Goal: Task Accomplishment & Management: Use online tool/utility

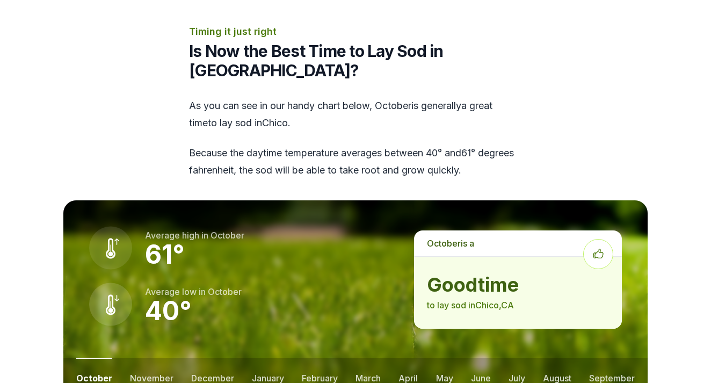
scroll to position [1307, 0]
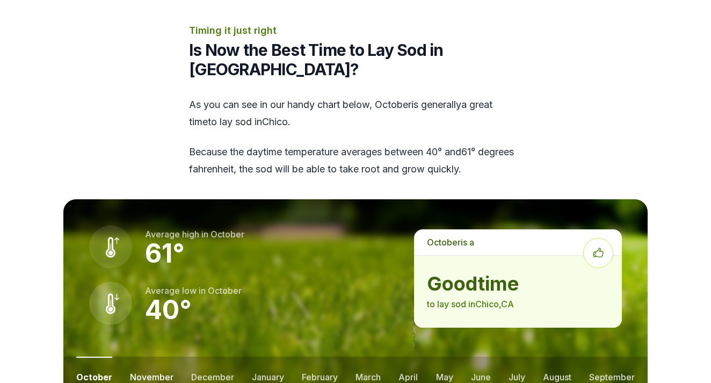
click at [158, 356] on button "november" at bounding box center [151, 376] width 43 height 40
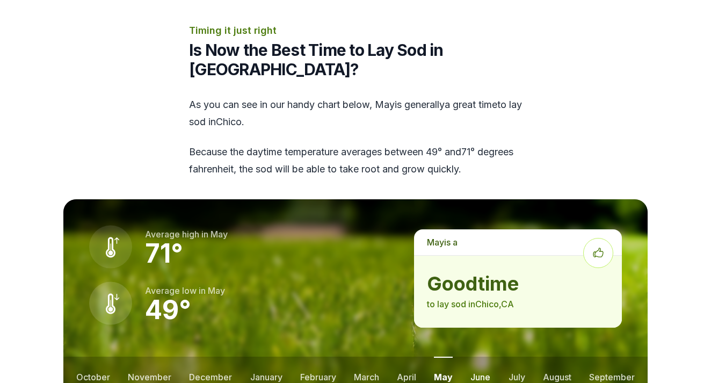
click at [478, 356] on button "june" at bounding box center [480, 376] width 20 height 40
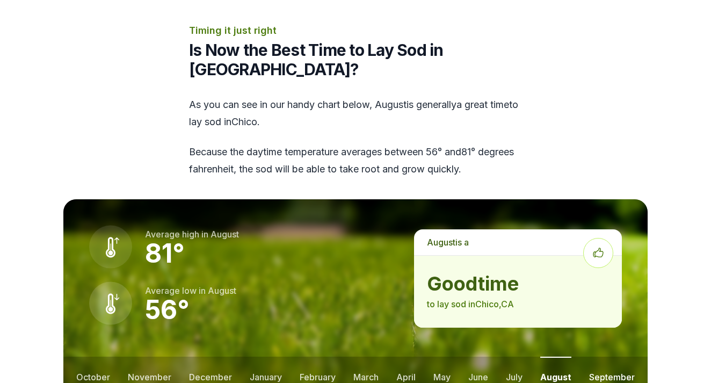
click at [609, 356] on button "september" at bounding box center [612, 376] width 46 height 40
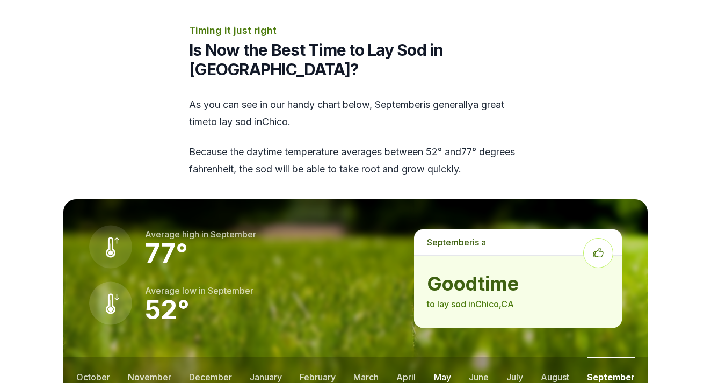
click at [445, 356] on button "may" at bounding box center [442, 376] width 17 height 40
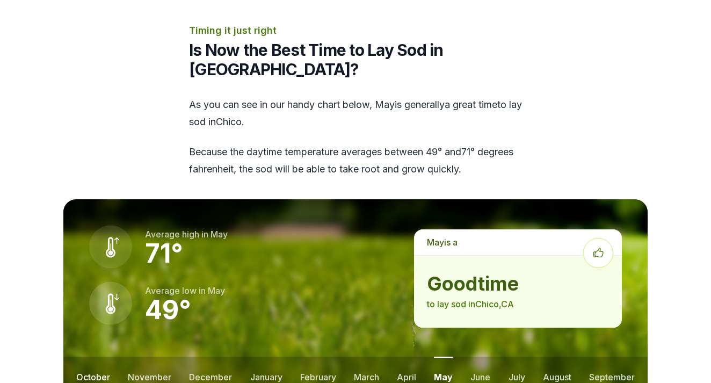
click at [100, 356] on button "october" at bounding box center [93, 376] width 34 height 40
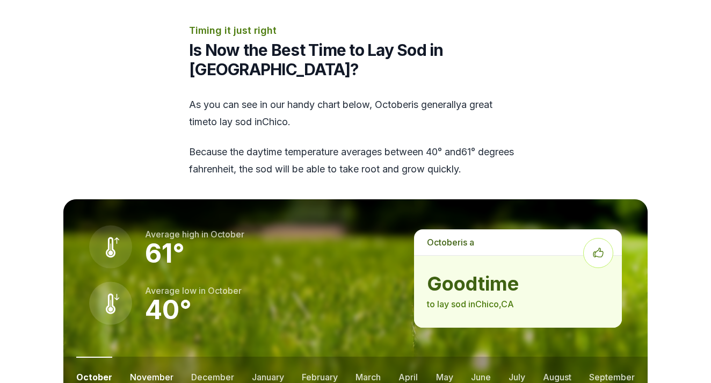
click at [140, 356] on button "november" at bounding box center [151, 376] width 43 height 40
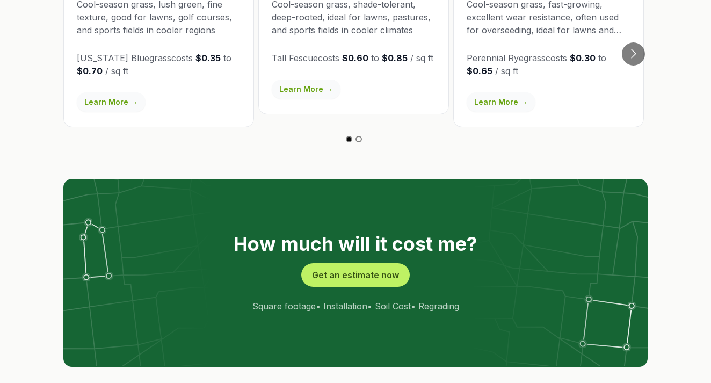
scroll to position [1994, 0]
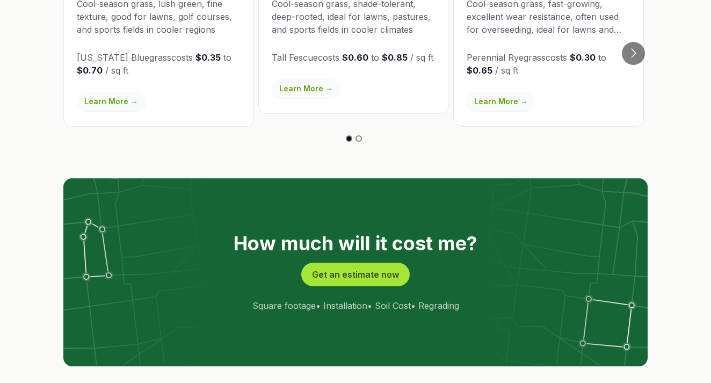
click at [374, 262] on button "Get an estimate now" at bounding box center [355, 274] width 108 height 24
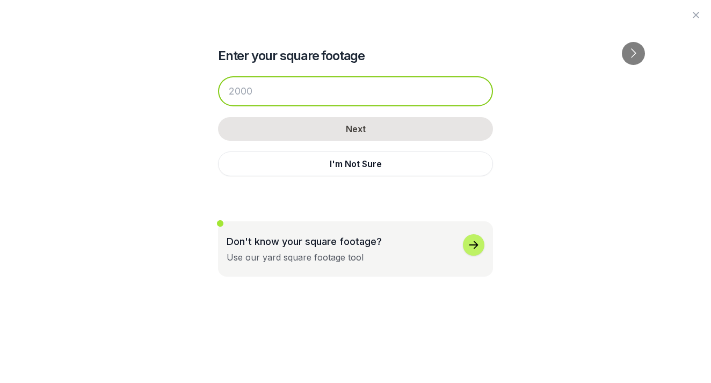
click at [359, 87] on input "number" at bounding box center [355, 91] width 275 height 30
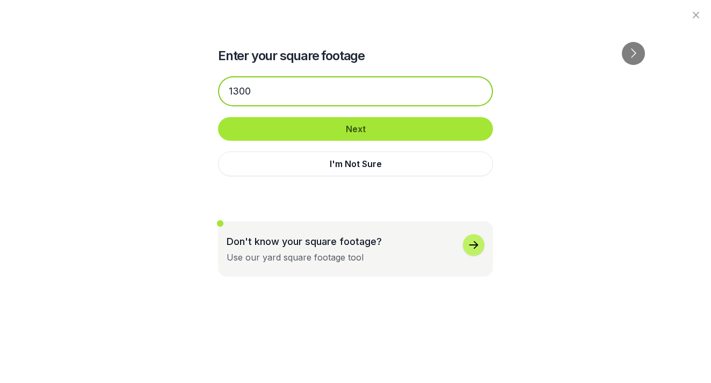
type input "1300"
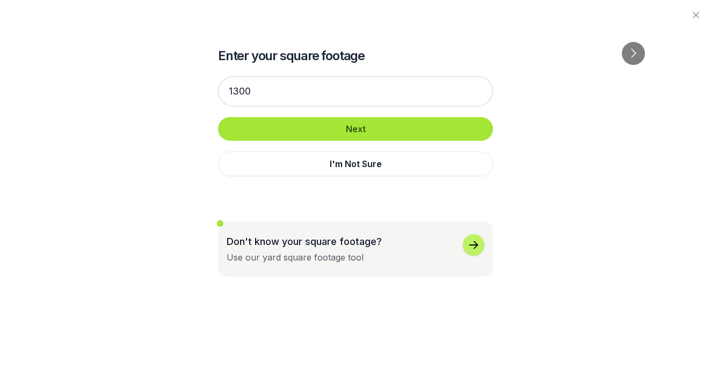
click at [362, 133] on button "Next" at bounding box center [355, 129] width 275 height 24
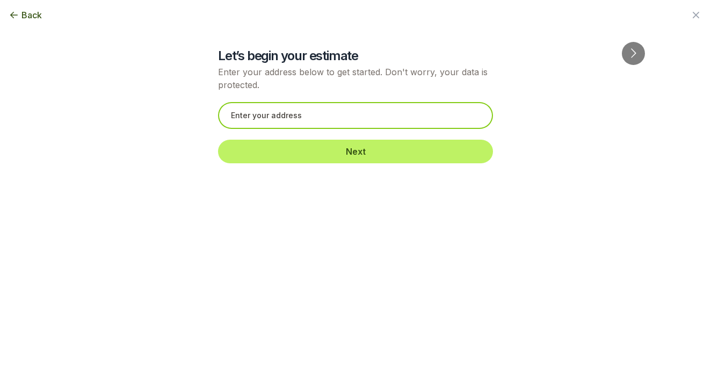
click at [352, 119] on input "text" at bounding box center [355, 115] width 275 height 27
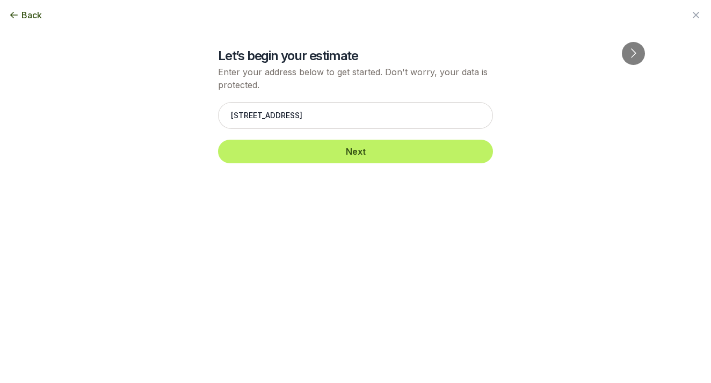
drag, startPoint x: 352, startPoint y: 119, endPoint x: 654, endPoint y: 149, distance: 303.1
click at [654, 149] on div "Back Enter your square footage 1300 Next I'm Not Sure Let’s begin your estimate…" at bounding box center [355, 191] width 618 height 383
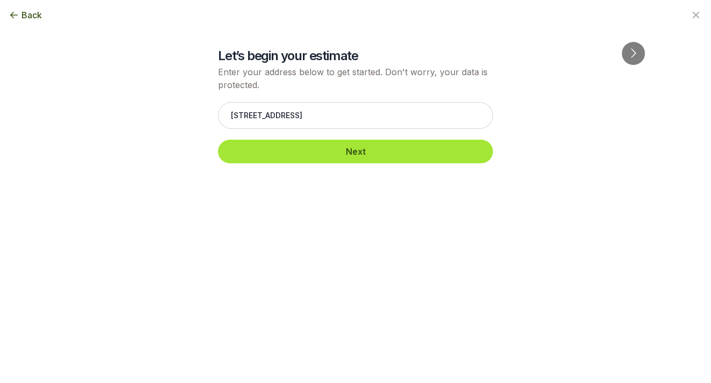
click at [348, 150] on button "Next" at bounding box center [355, 152] width 275 height 24
click at [360, 152] on button "Next" at bounding box center [355, 152] width 275 height 24
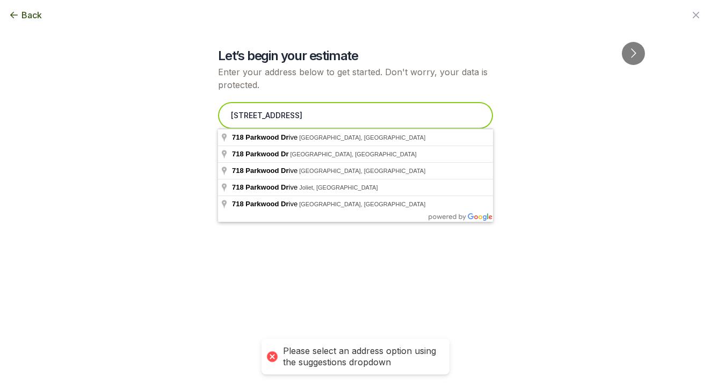
click at [334, 117] on input "[STREET_ADDRESS]" at bounding box center [355, 115] width 275 height 27
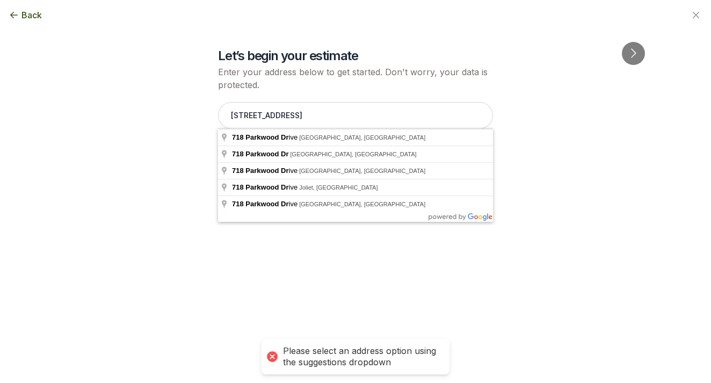
type input "[STREET_ADDRESS]"
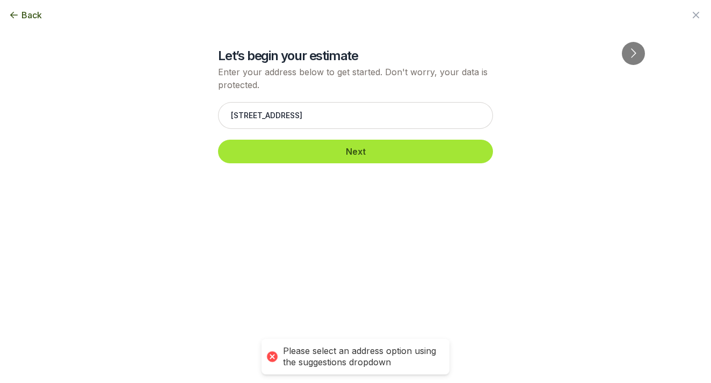
drag, startPoint x: 334, startPoint y: 117, endPoint x: 320, endPoint y: 139, distance: 26.3
click at [355, 148] on button "Next" at bounding box center [355, 152] width 275 height 24
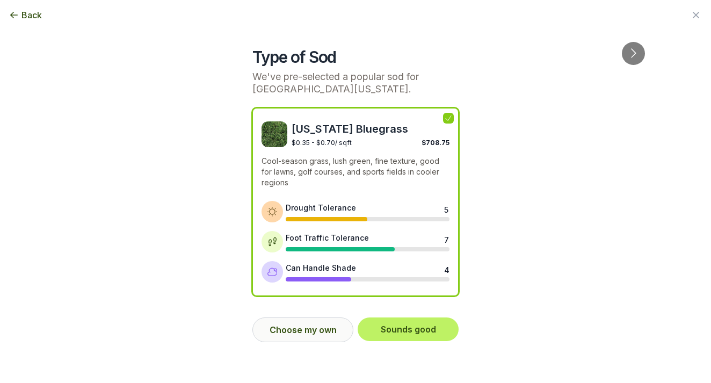
click at [321, 331] on button "Choose my own" at bounding box center [302, 329] width 101 height 25
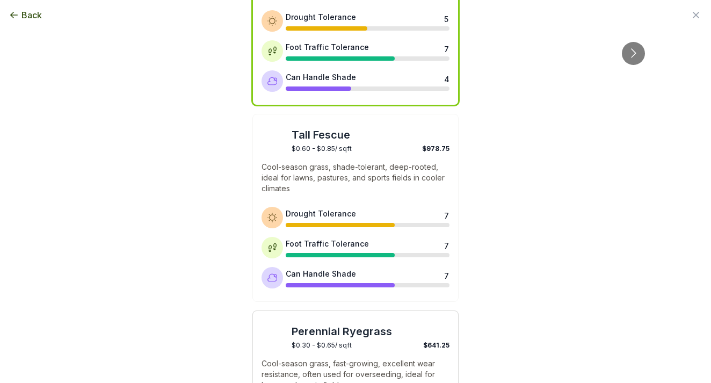
scroll to position [124, 0]
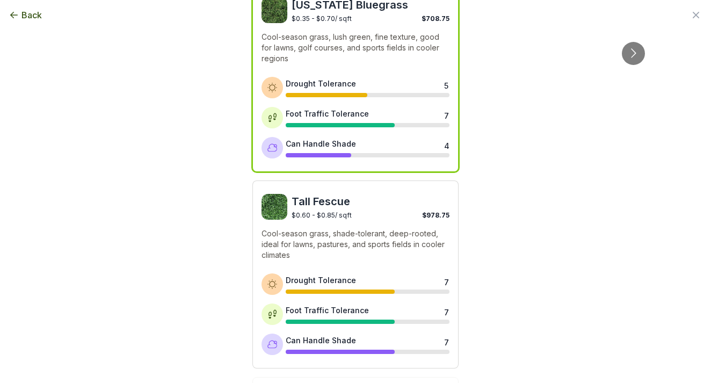
click at [378, 237] on p "Cool-season grass, shade-tolerant, deep-rooted, ideal for lawns, pastures, and …" at bounding box center [355, 244] width 188 height 32
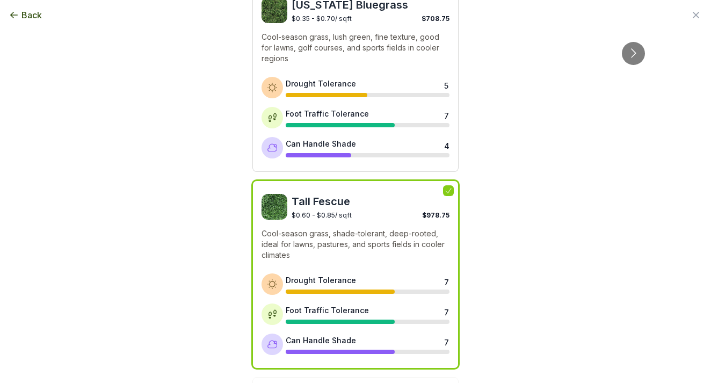
click at [391, 130] on div "Drought Tolerance 5 Foot Traffic Tolerance 7 Can Handle Shade 4" at bounding box center [355, 118] width 188 height 82
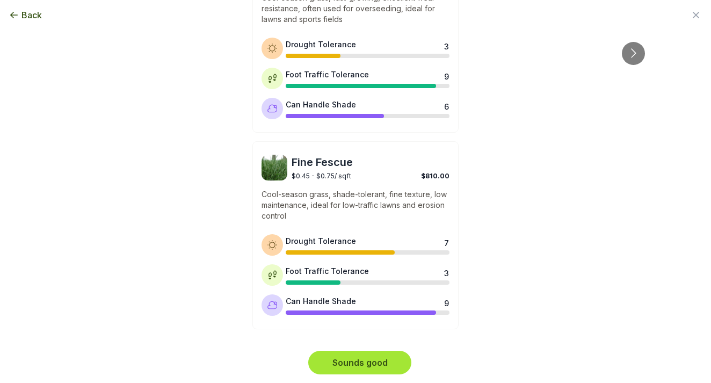
scroll to position [555, 0]
click at [362, 364] on button "Sounds good" at bounding box center [359, 363] width 103 height 24
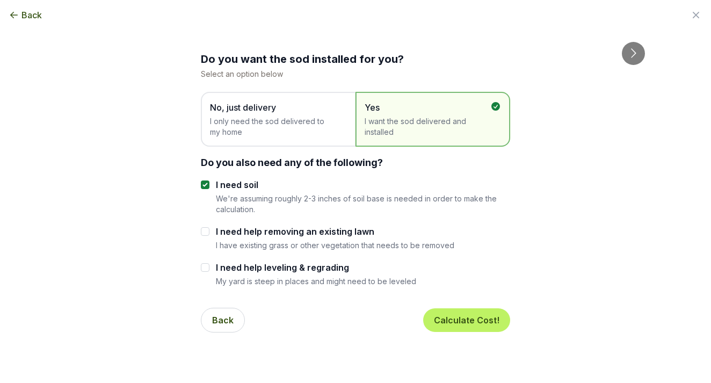
click at [206, 229] on input "I need help removing an existing lawn" at bounding box center [205, 231] width 9 height 9
checkbox input "true"
click at [206, 268] on input "I need help leveling & regrading" at bounding box center [205, 267] width 9 height 9
click at [204, 267] on input "I need help leveling & regrading" at bounding box center [205, 267] width 9 height 9
checkbox input "false"
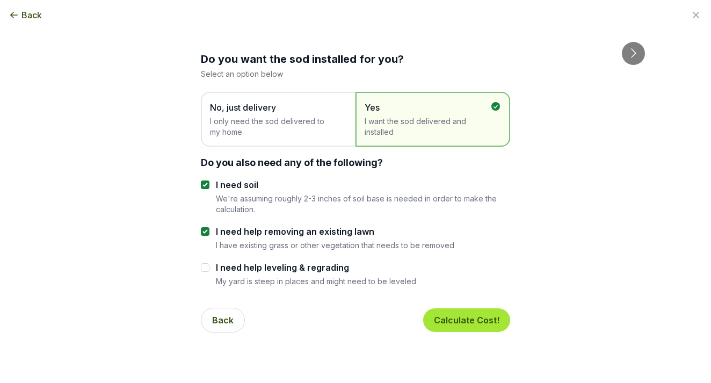
click at [499, 325] on button "Calculate Cost!" at bounding box center [466, 320] width 87 height 24
